Goal: Check status

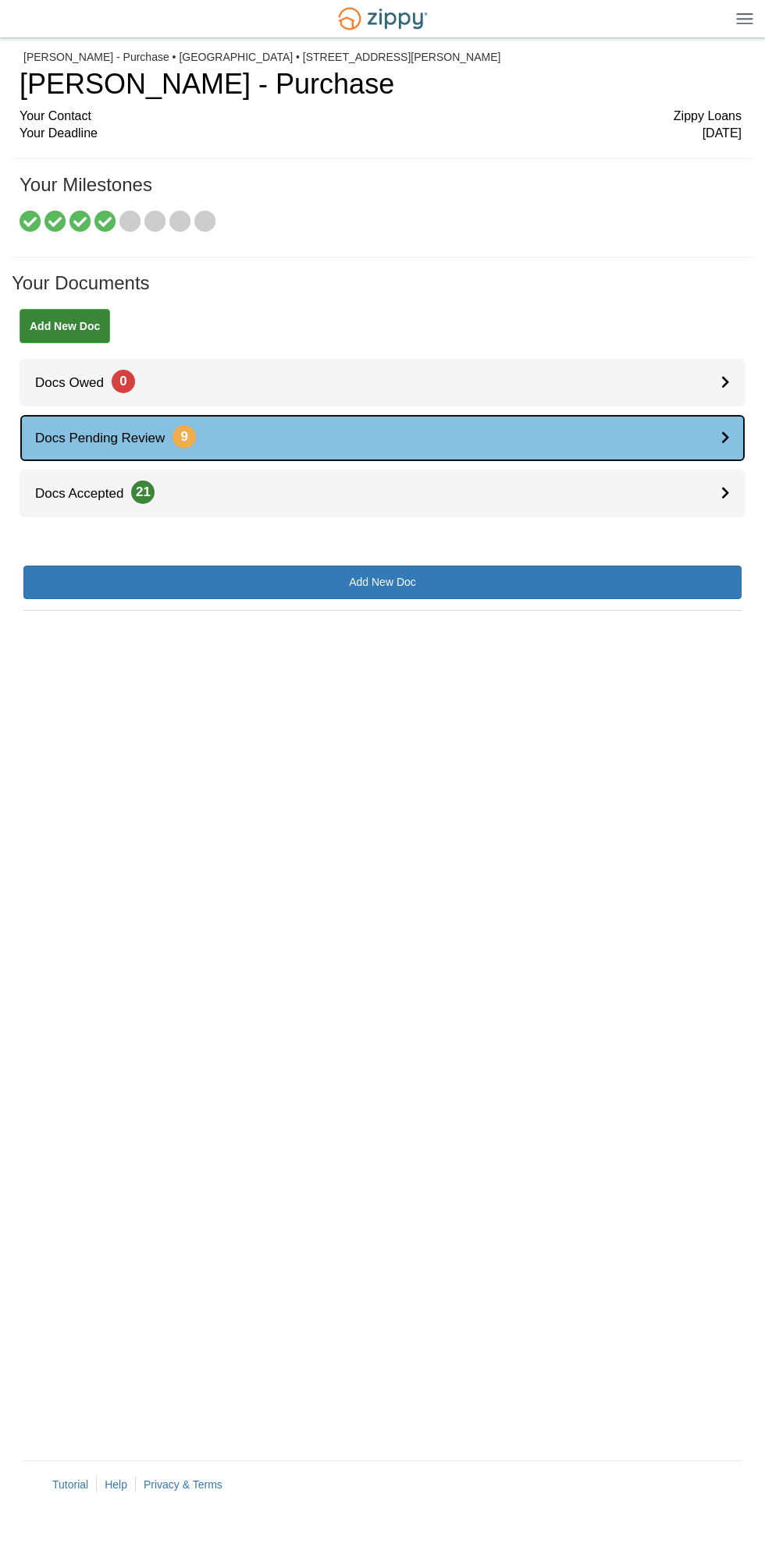
click at [719, 420] on link "Docs Pending Review 9" at bounding box center [382, 439] width 726 height 48
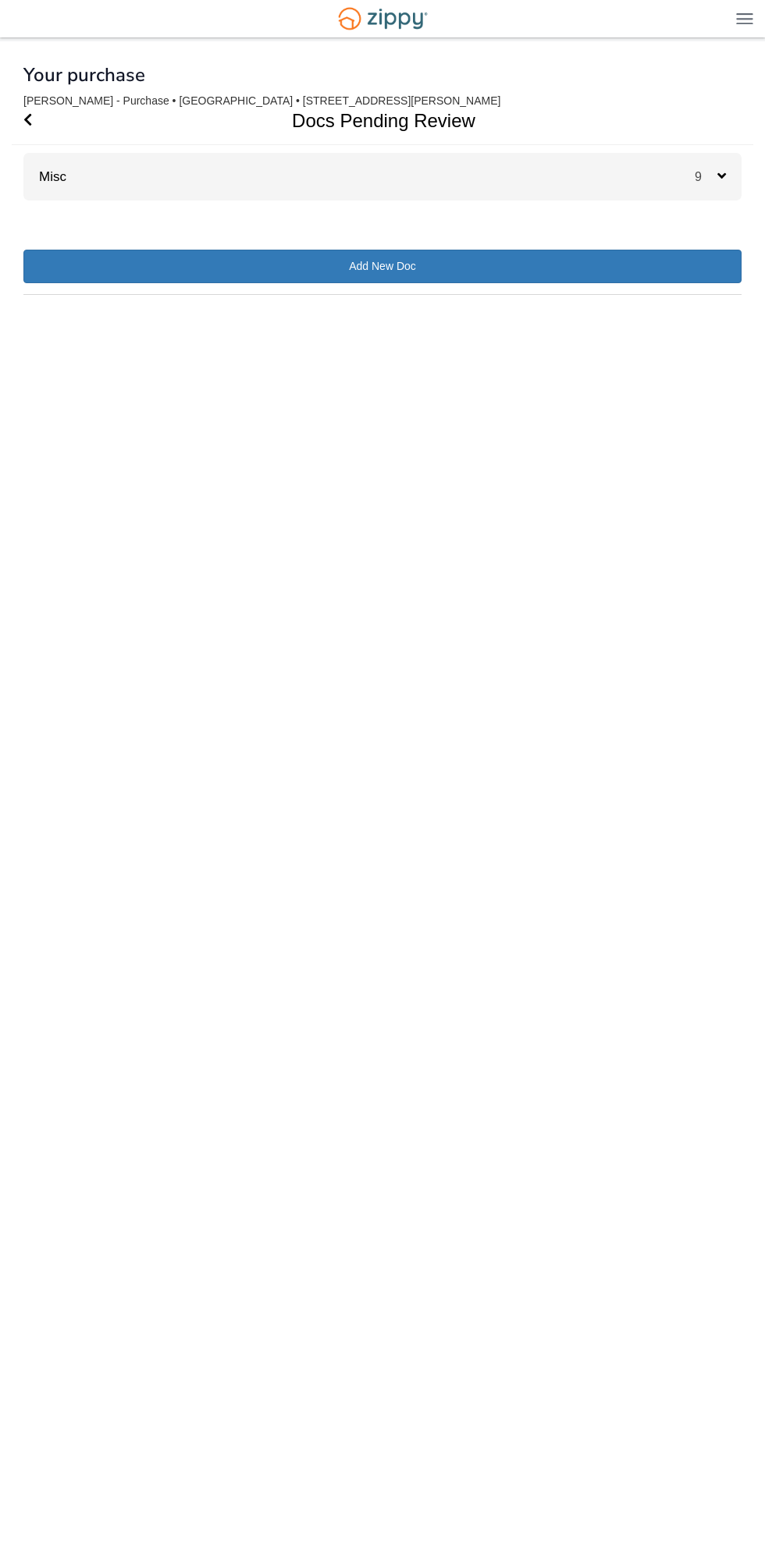
click at [714, 190] on div "9" at bounding box center [718, 177] width 47 height 48
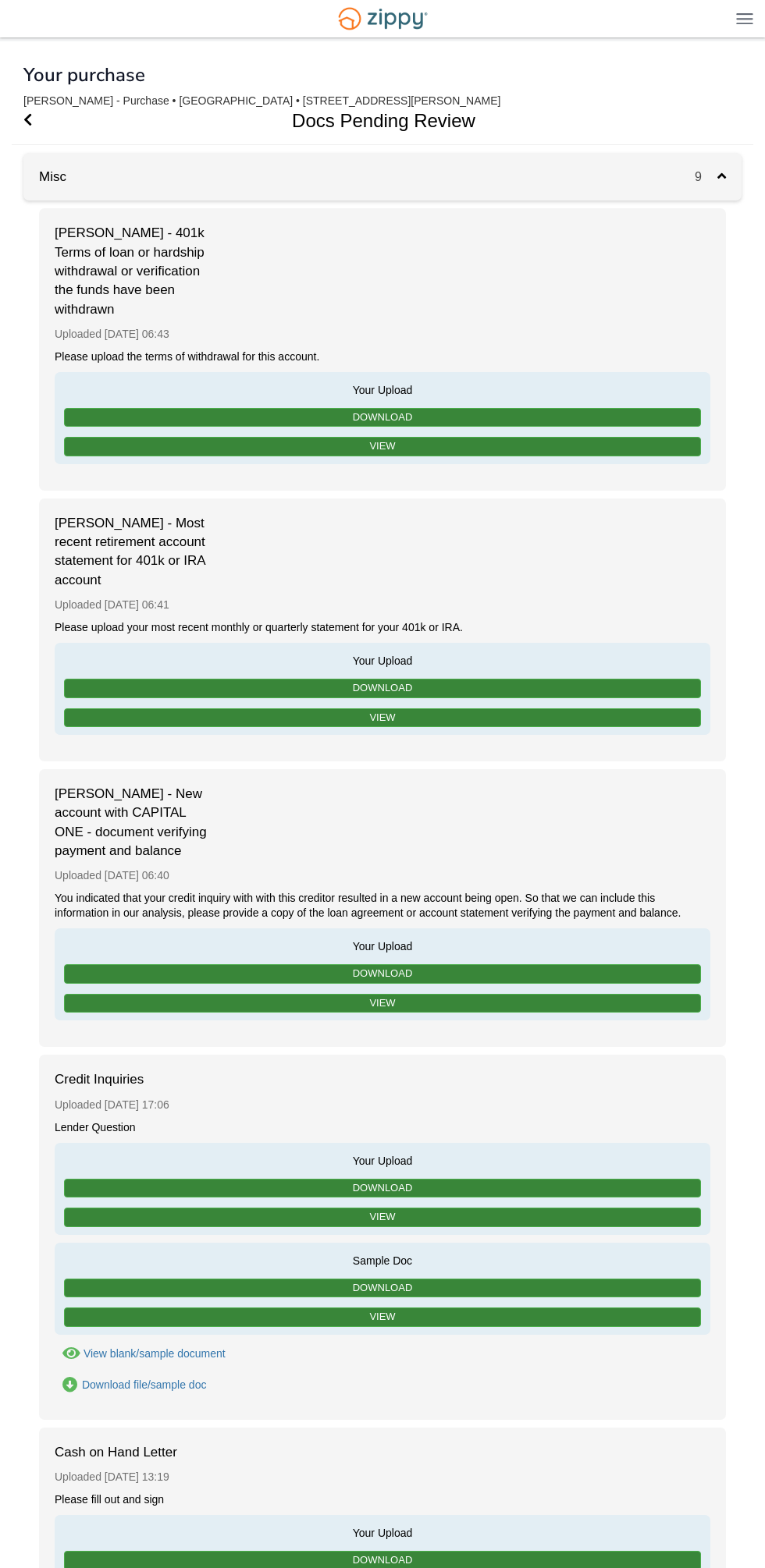
click at [691, 39] on nav "[EMAIL_ADDRESS][DOMAIN_NAME] Logout" at bounding box center [382, 20] width 765 height 42
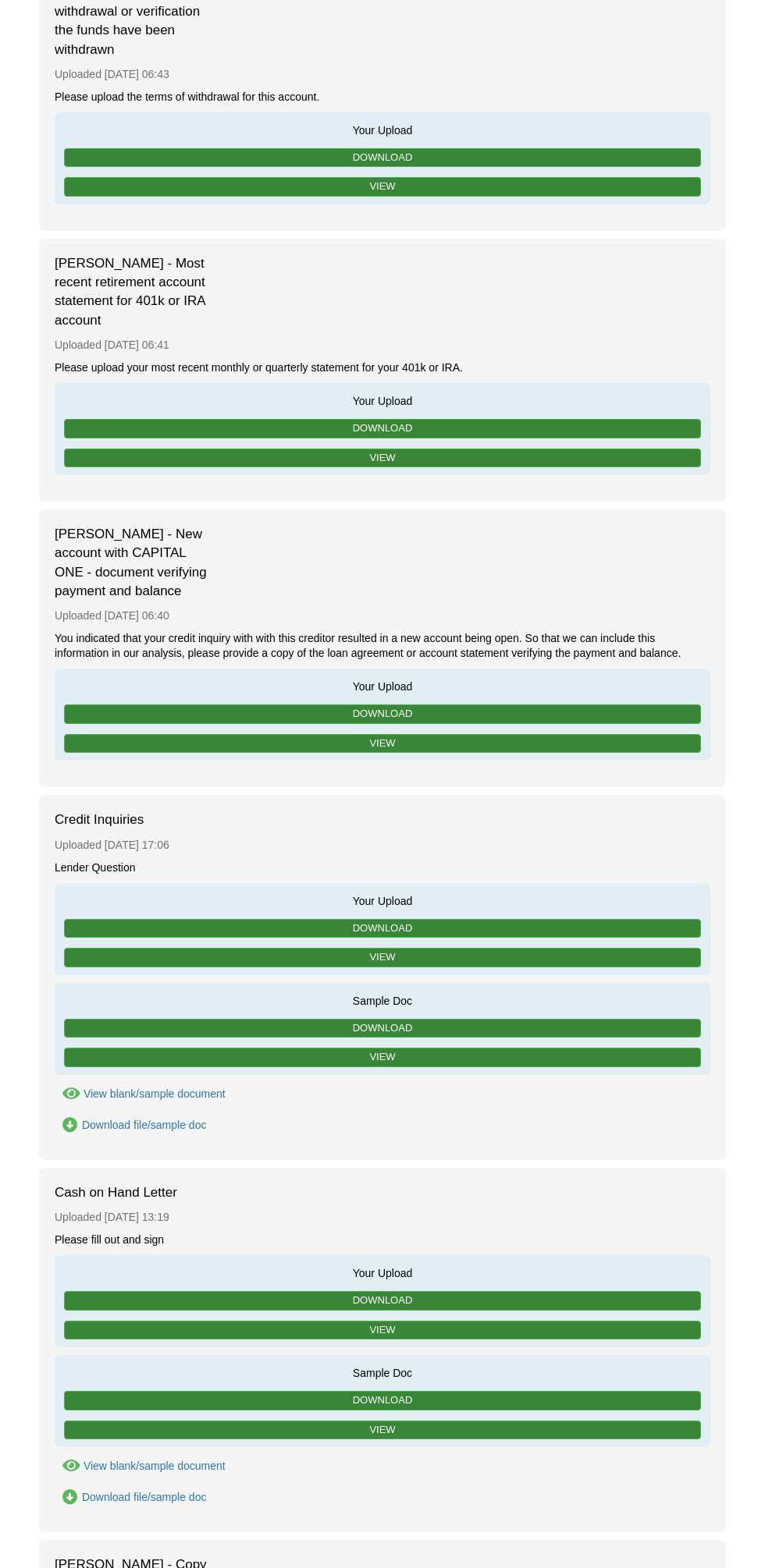
scroll to position [274, 0]
